Goal: Check status: Check status

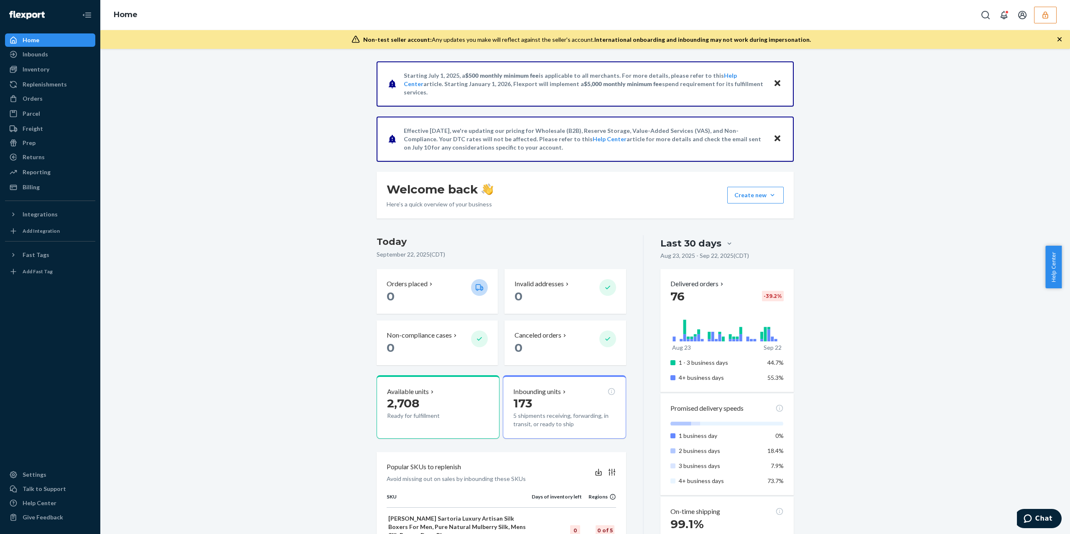
click at [1052, 14] on button "button" at bounding box center [1045, 15] width 23 height 17
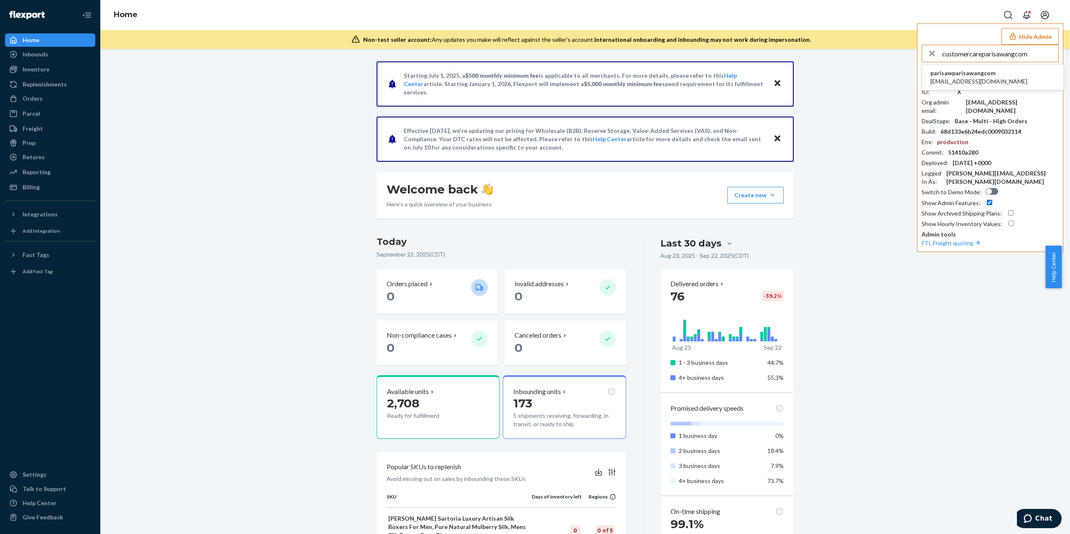
type input "customercareparisawangcom"
click at [977, 75] on span "parisawparisawangcom" at bounding box center [979, 73] width 97 height 8
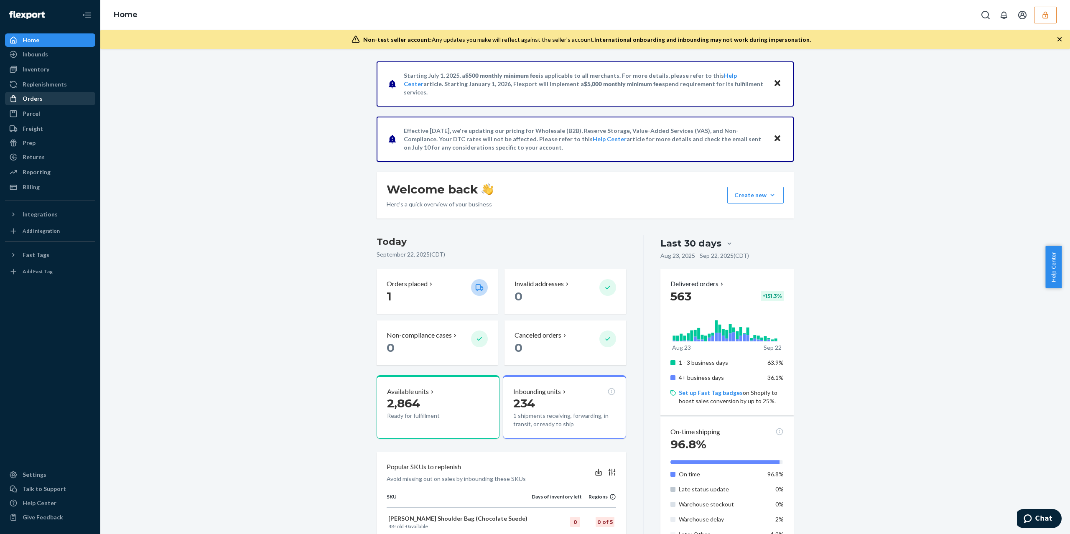
click at [39, 95] on div "Orders" at bounding box center [33, 99] width 20 height 8
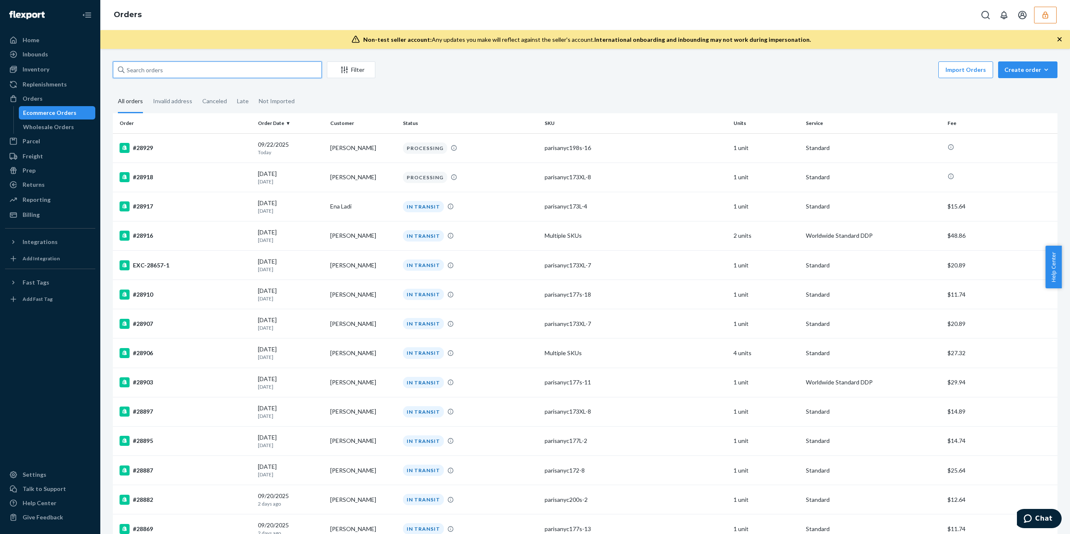
click at [168, 70] on input "text" at bounding box center [217, 69] width 209 height 17
paste input "#27417"
type input "#27417"
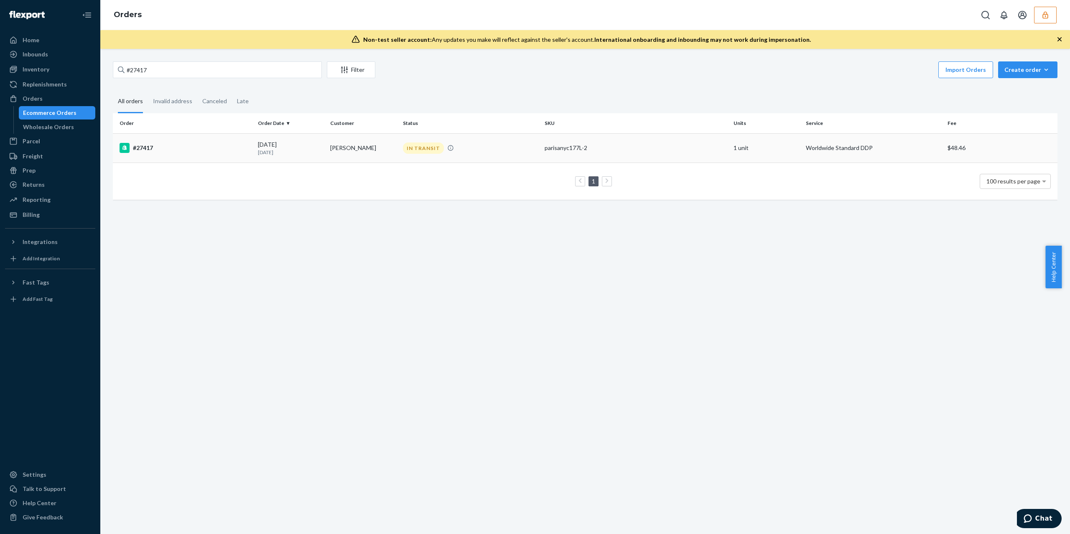
click at [210, 138] on td "#27417" at bounding box center [184, 147] width 142 height 29
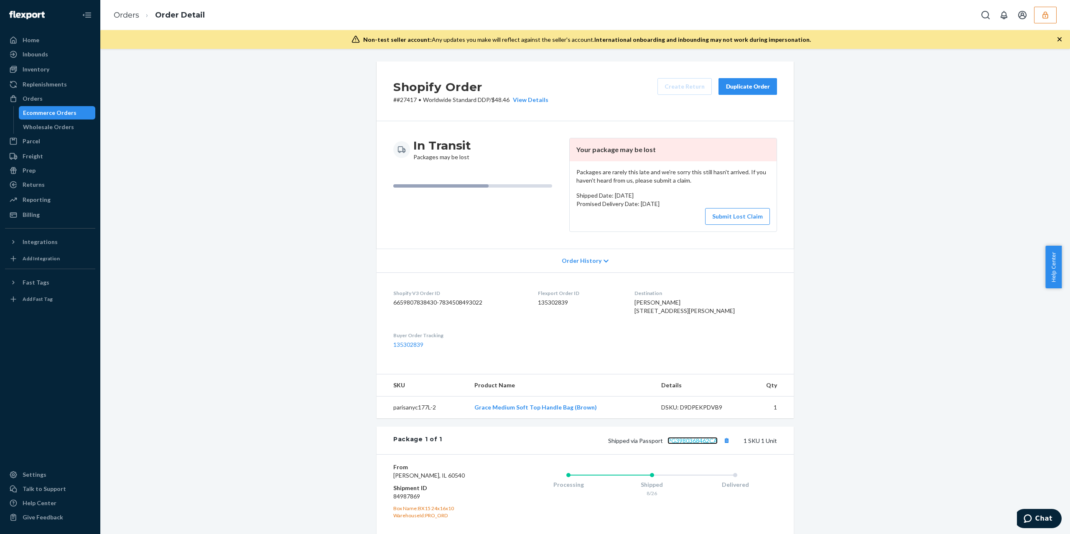
click at [693, 444] on link "PG3980368462CA" at bounding box center [693, 440] width 50 height 7
click at [1036, 19] on button "button" at bounding box center [1045, 15] width 23 height 17
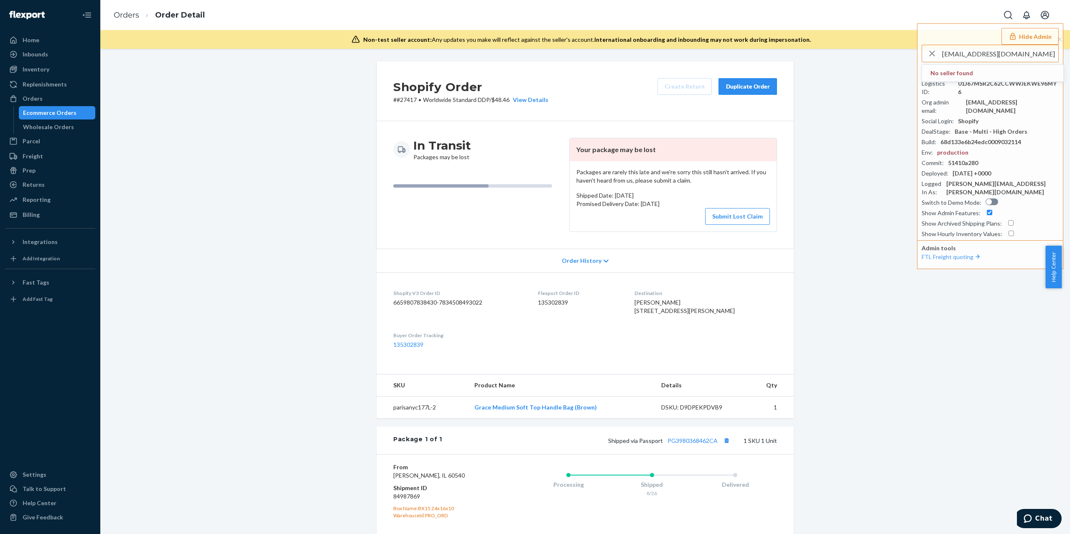
type input "navasheena17@gmail.com"
drag, startPoint x: 991, startPoint y: 76, endPoint x: 979, endPoint y: 77, distance: 11.8
click at [991, 76] on span "trycomfrtgmailcom" at bounding box center [979, 73] width 97 height 8
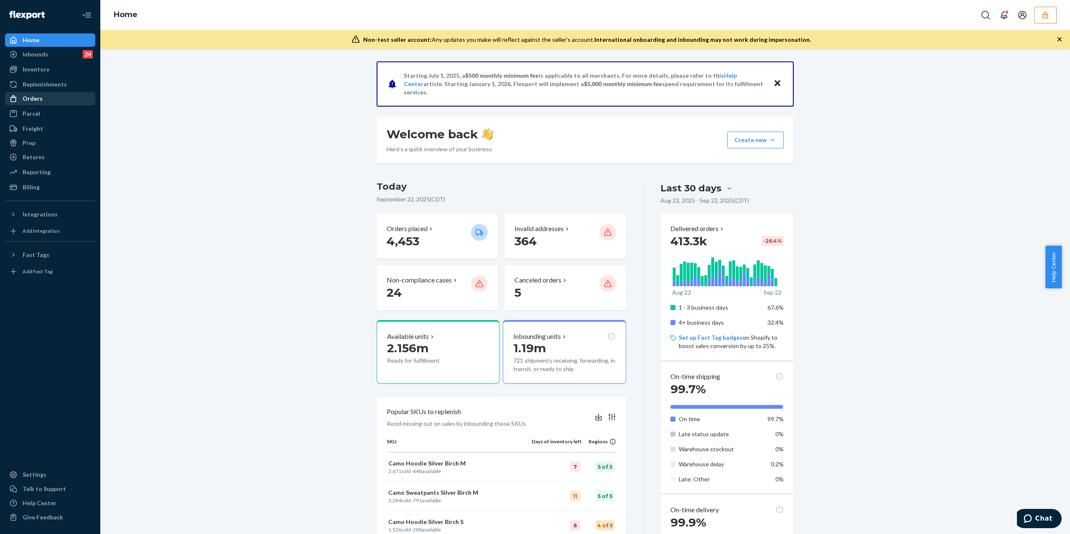
click at [75, 97] on div "Orders" at bounding box center [50, 99] width 89 height 12
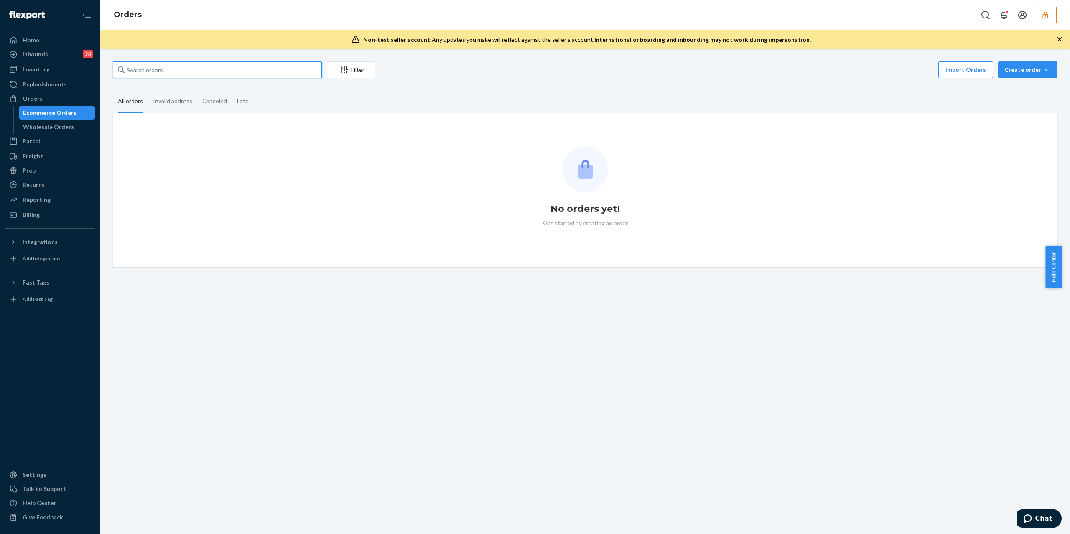
click at [161, 66] on input "text" at bounding box center [217, 69] width 209 height 17
paste input "255325237"
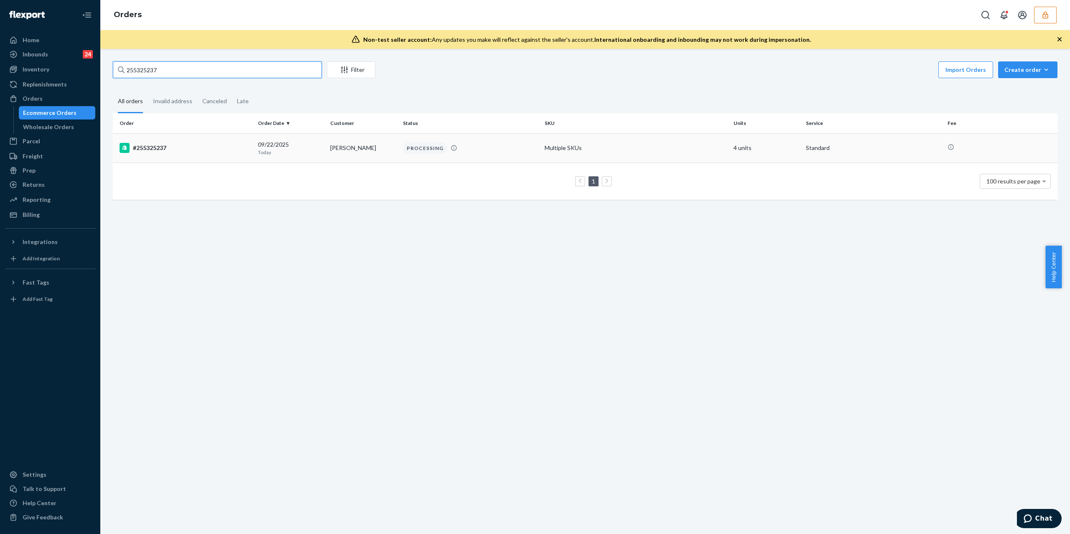
type input "255325237"
click at [171, 151] on div "#255325237" at bounding box center [186, 148] width 132 height 10
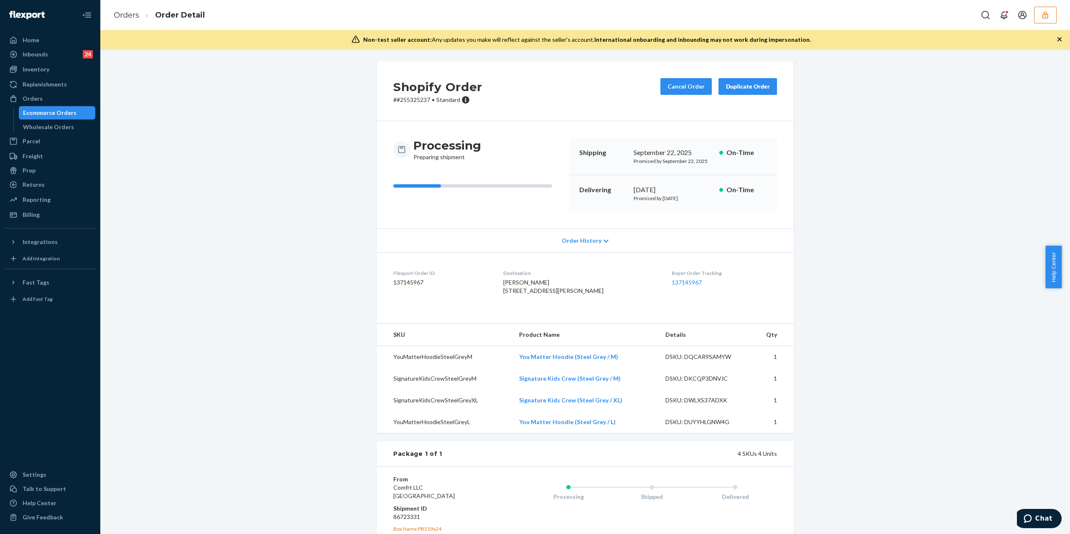
scroll to position [56, 0]
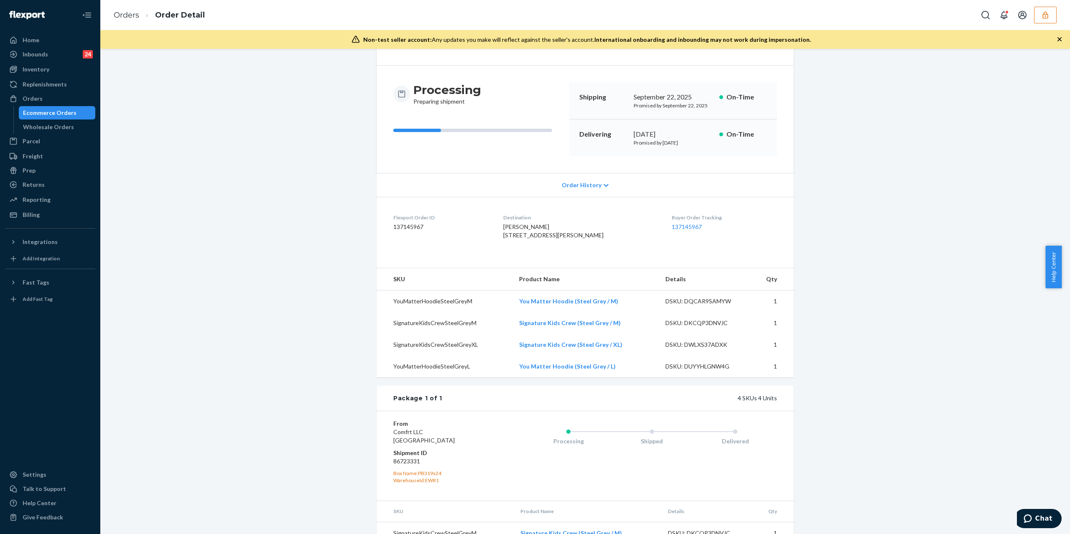
click at [410, 466] on dd "86723331" at bounding box center [443, 461] width 100 height 8
copy dd "86723331"
click at [409, 228] on dd "137145967" at bounding box center [441, 227] width 97 height 8
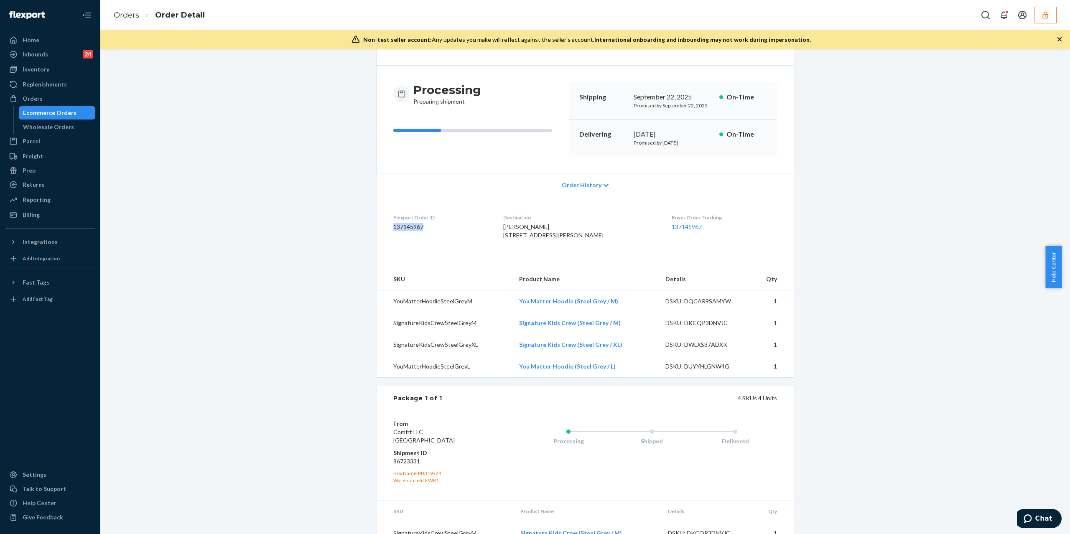
copy dd "137145967"
click at [407, 466] on dd "86723331" at bounding box center [443, 461] width 100 height 8
copy dd "86723331"
